Goal: Information Seeking & Learning: Learn about a topic

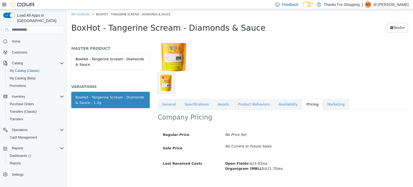
scroll to position [52, 0]
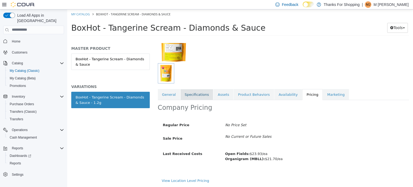
click at [186, 98] on link "Specifications" at bounding box center [196, 94] width 33 height 11
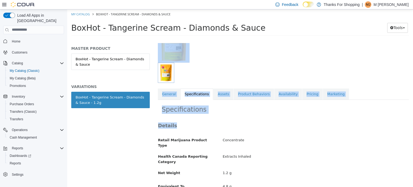
drag, startPoint x: 186, startPoint y: 98, endPoint x: 215, endPoint y: 120, distance: 37.0
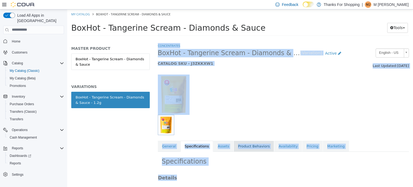
click at [259, 147] on link "Product Behaviors" at bounding box center [254, 145] width 40 height 11
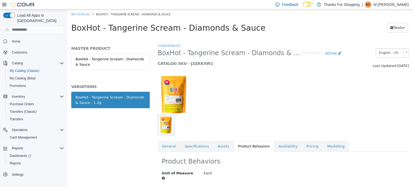
scroll to position [22, 0]
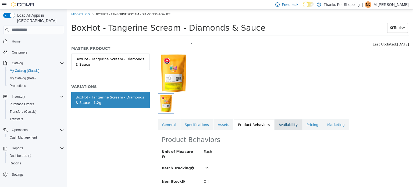
click at [277, 127] on link "Availability" at bounding box center [288, 124] width 28 height 11
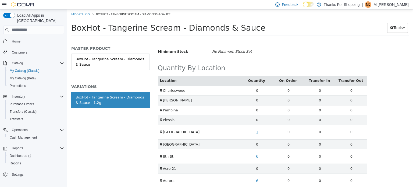
scroll to position [121, 0]
click at [134, 154] on div "MASTER PRODUCT BoxHot - Tangerine Scream - Diamonds & Sauce VARIATIONS BoxHot -…" at bounding box center [110, 115] width 87 height 144
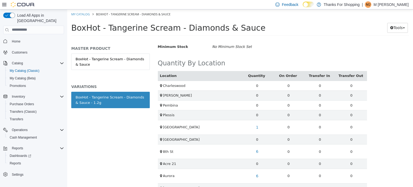
scroll to position [127, 0]
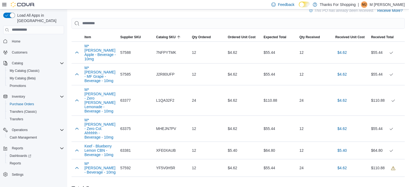
scroll to position [219, 0]
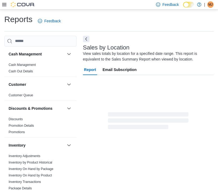
click at [212, 5] on span "MJ" at bounding box center [211, 4] width 4 height 6
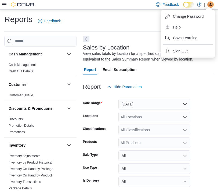
scroll to position [18, 0]
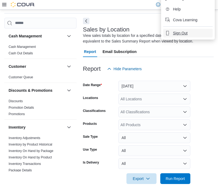
click at [178, 31] on span "Sign Out" at bounding box center [180, 32] width 15 height 5
